Goal: Navigation & Orientation: Find specific page/section

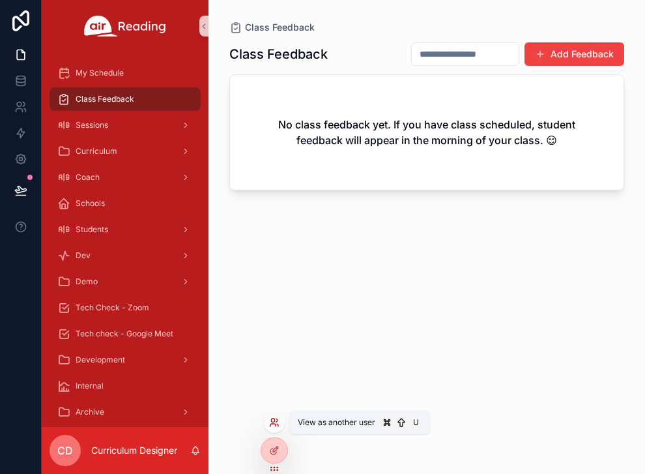
click at [273, 425] on icon at bounding box center [274, 422] width 10 height 10
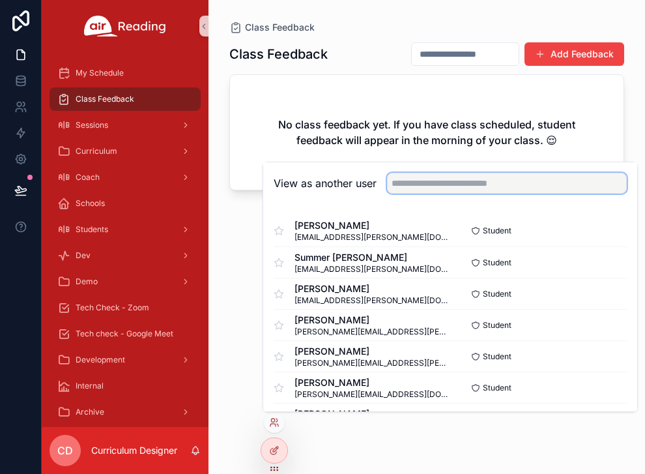
click at [478, 185] on input "text" at bounding box center [507, 183] width 240 height 21
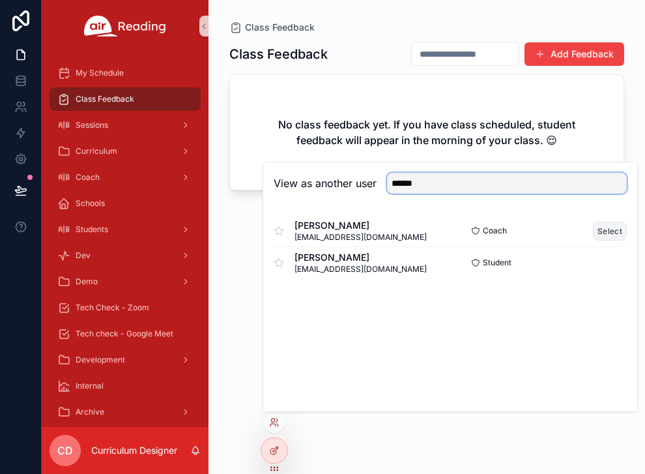
type input "******"
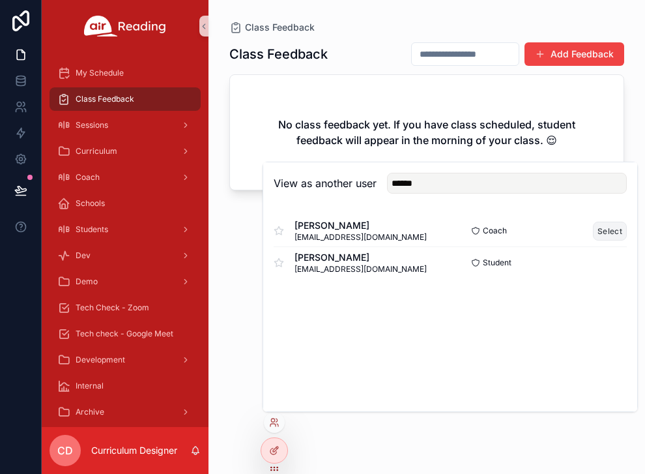
click at [605, 231] on button "Select" at bounding box center [610, 231] width 34 height 19
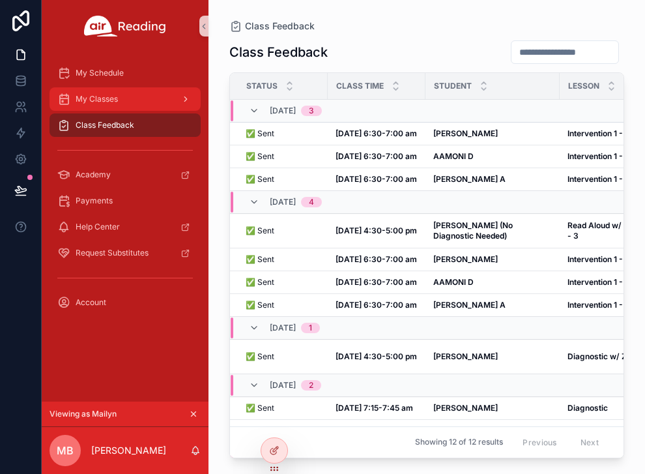
click at [132, 94] on div "My Classes" at bounding box center [125, 99] width 136 height 21
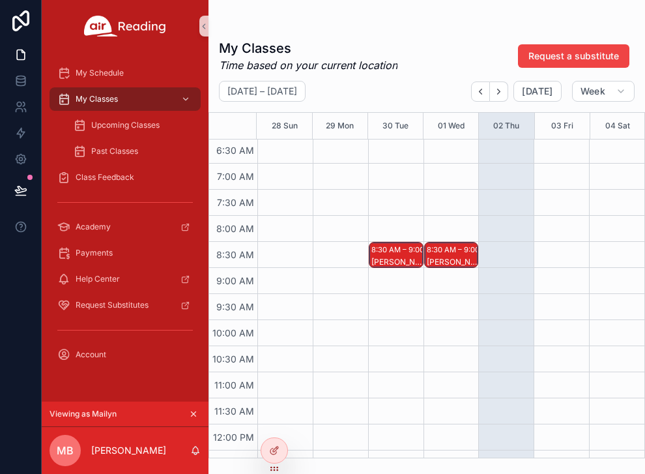
scroll to position [342, 0]
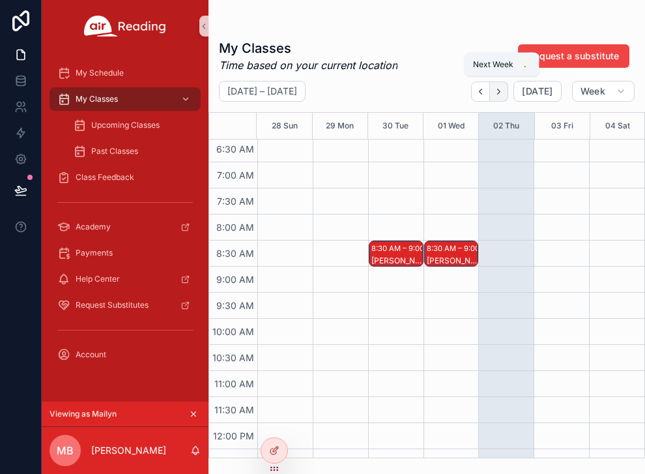
click at [504, 93] on icon "Next" at bounding box center [499, 92] width 10 height 10
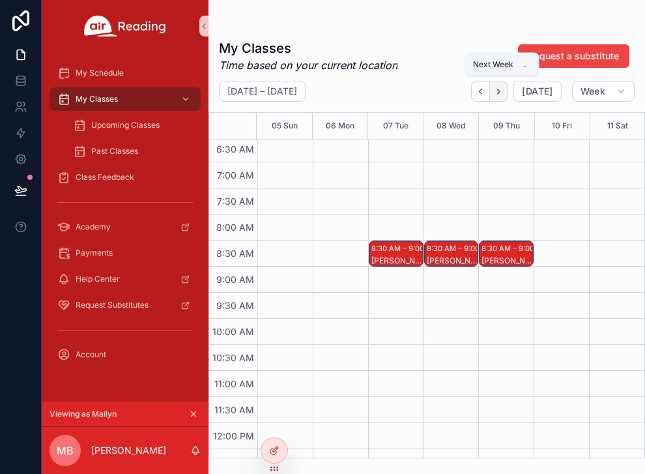
click at [508, 93] on button "Next" at bounding box center [499, 91] width 18 height 20
click at [489, 91] on button "Back" at bounding box center [480, 91] width 19 height 20
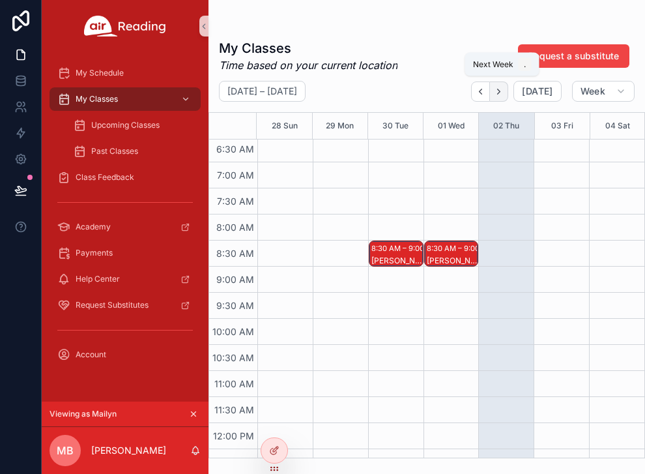
click at [502, 89] on icon "Next" at bounding box center [499, 92] width 10 height 10
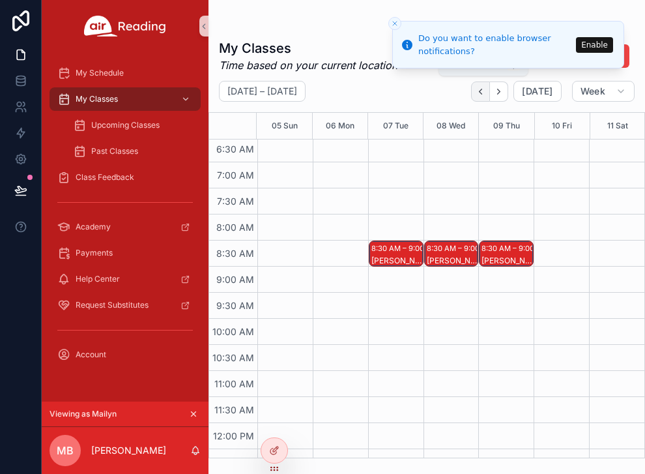
click at [485, 91] on icon "Back" at bounding box center [481, 92] width 10 height 10
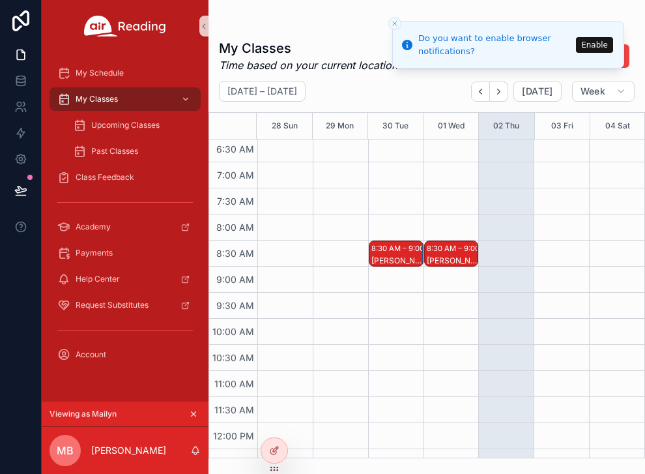
click at [395, 20] on icon "Close toast" at bounding box center [395, 24] width 8 height 8
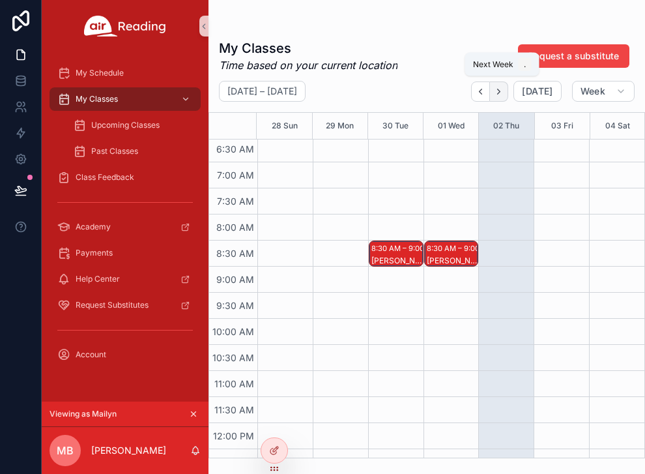
click at [500, 93] on icon "Next" at bounding box center [499, 91] width 3 height 5
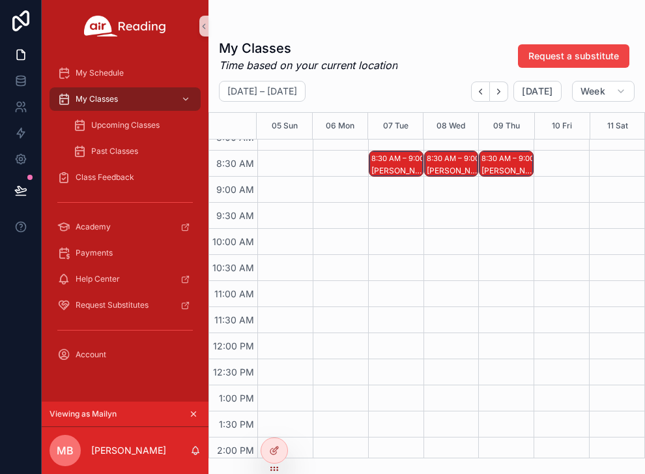
scroll to position [423, 0]
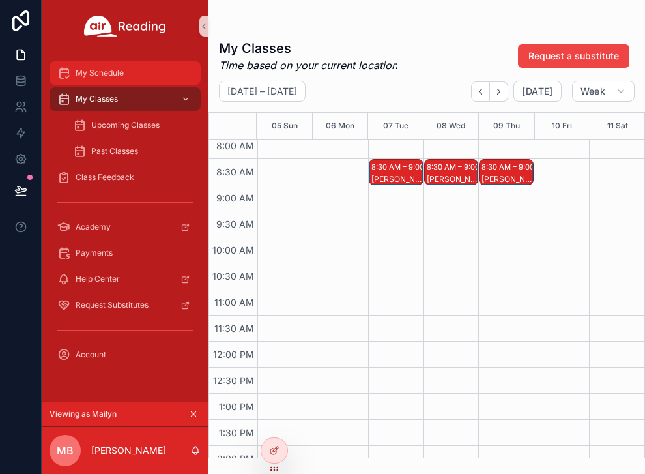
click at [138, 75] on div "My Schedule" at bounding box center [125, 73] width 136 height 21
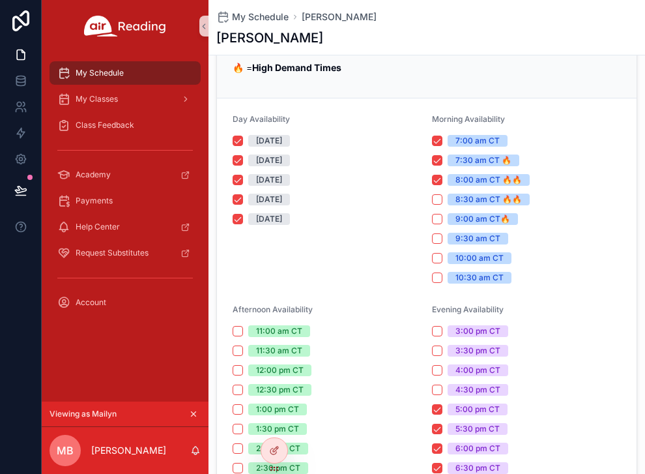
scroll to position [195, 0]
